Goal: Contribute content

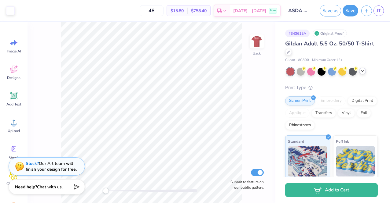
click at [363, 71] on icon at bounding box center [362, 71] width 5 height 5
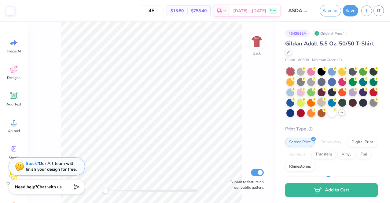
click at [321, 102] on div at bounding box center [321, 102] width 8 height 8
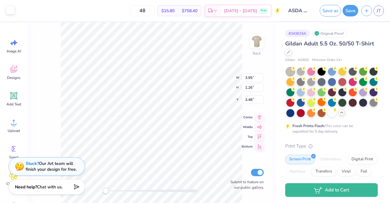
click at [12, 13] on div at bounding box center [10, 10] width 9 height 9
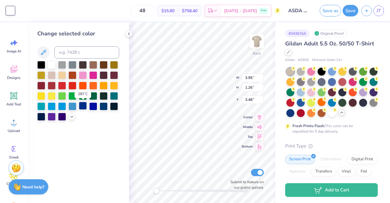
click at [82, 106] on div at bounding box center [83, 106] width 8 height 8
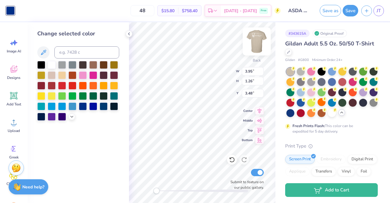
click at [259, 39] on img at bounding box center [256, 41] width 24 height 24
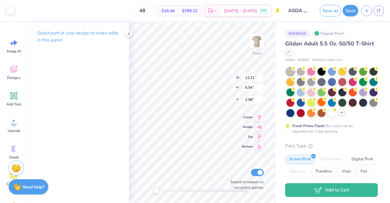
click at [11, 13] on div at bounding box center [10, 10] width 9 height 9
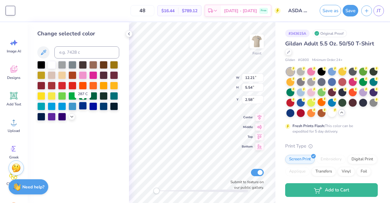
click at [81, 108] on div at bounding box center [83, 106] width 8 height 8
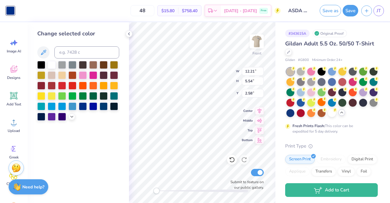
click at [278, 34] on div "# 343615A Original Proof Gildan Adult 5.5 Oz. 50/50 T-Shirt Gildan # G800 Minim…" at bounding box center [332, 177] width 114 height 310
click at [317, 22] on div "# 343615A Original Proof Gildan Adult 5.5 Oz. 50/50 T-Shirt Gildan # G800 Minim…" at bounding box center [332, 177] width 114 height 310
click at [295, 12] on input "ASDA at DCG - Merch" at bounding box center [298, 11] width 30 height 12
click at [329, 10] on button "Save as" at bounding box center [329, 10] width 21 height 12
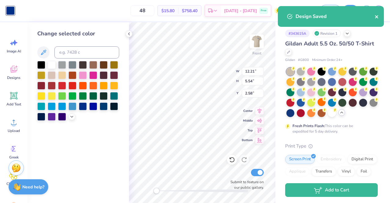
click at [376, 16] on icon "close" at bounding box center [376, 16] width 4 height 5
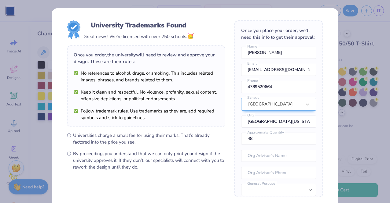
scroll to position [63, 0]
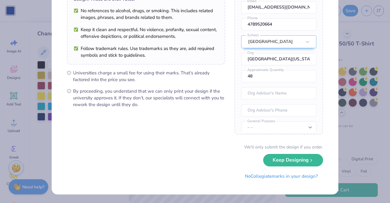
click at [312, 165] on button "Keep Designing" at bounding box center [293, 160] width 60 height 13
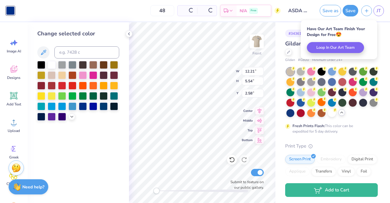
scroll to position [0, 0]
click at [279, 115] on div "# 343615A Revision 1 Gildan Adult 5.5 Oz. 50/50 T-Shirt Gildan # G800 Minimum O…" at bounding box center [332, 177] width 114 height 310
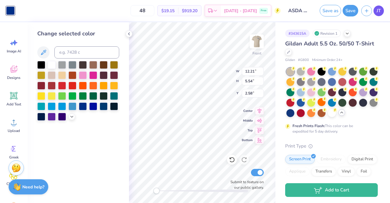
click at [379, 12] on span "JT" at bounding box center [378, 10] width 4 height 7
